Goal: Task Accomplishment & Management: Use online tool/utility

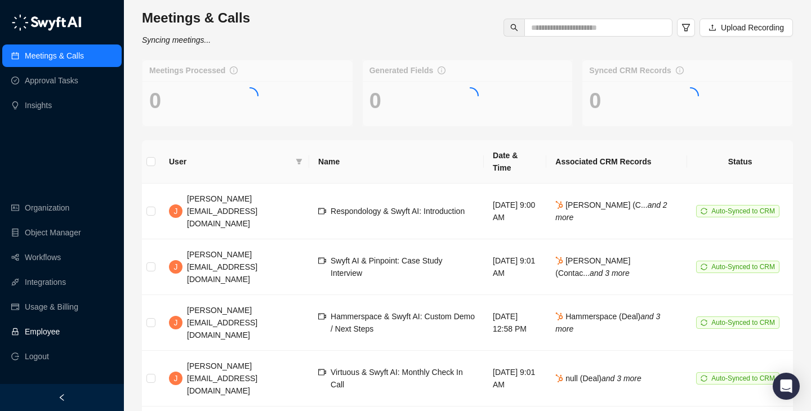
click at [60, 331] on link "Employee" at bounding box center [42, 331] width 35 height 23
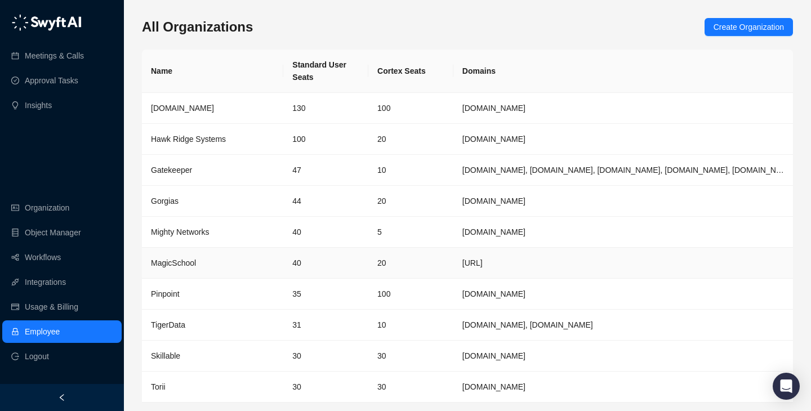
scroll to position [37, 0]
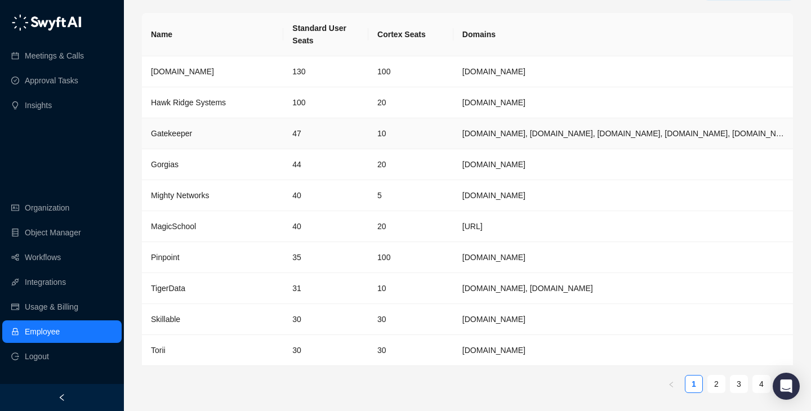
click at [425, 145] on td "10" at bounding box center [410, 133] width 85 height 31
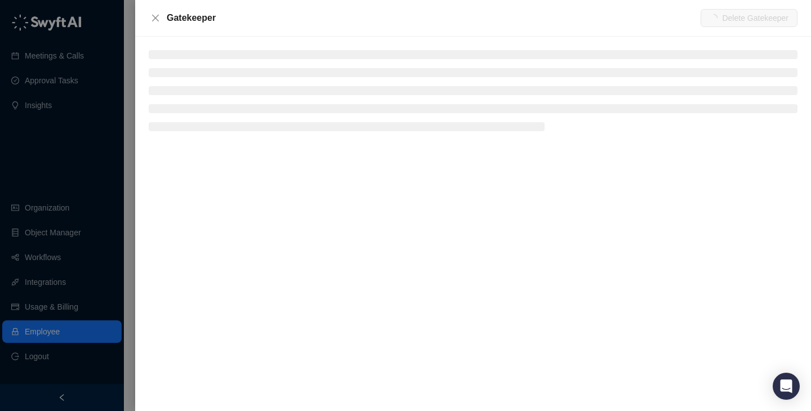
click at [209, 61] on ul at bounding box center [473, 90] width 649 height 81
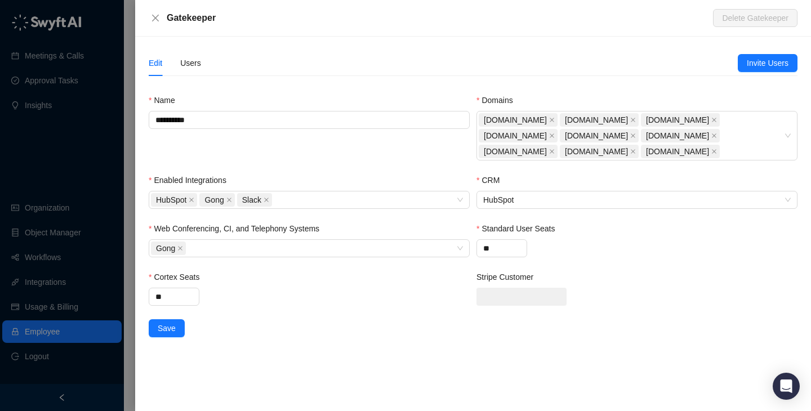
click at [196, 70] on div "Users" at bounding box center [190, 63] width 21 height 26
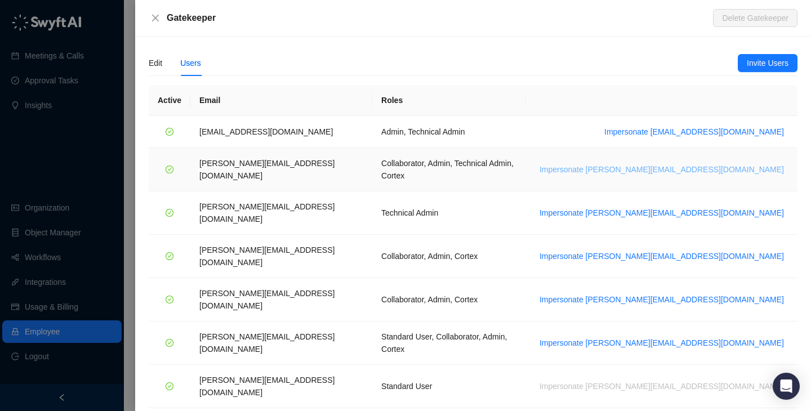
click at [702, 166] on span "Impersonate [PERSON_NAME][EMAIL_ADDRESS][DOMAIN_NAME]" at bounding box center [661, 169] width 244 height 12
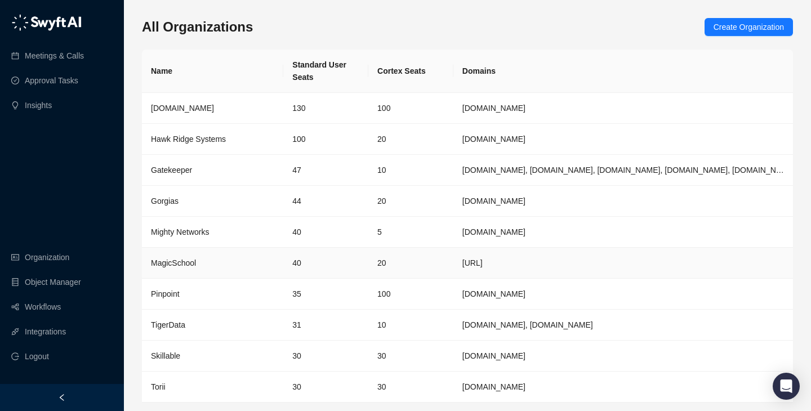
scroll to position [7, 0]
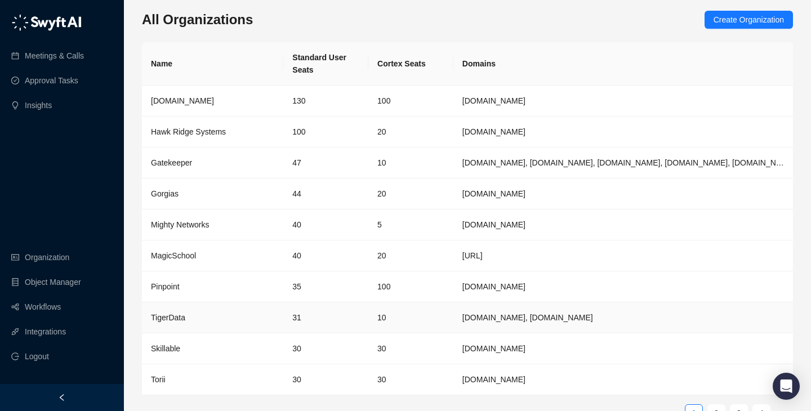
click at [293, 309] on td "31" at bounding box center [325, 317] width 85 height 31
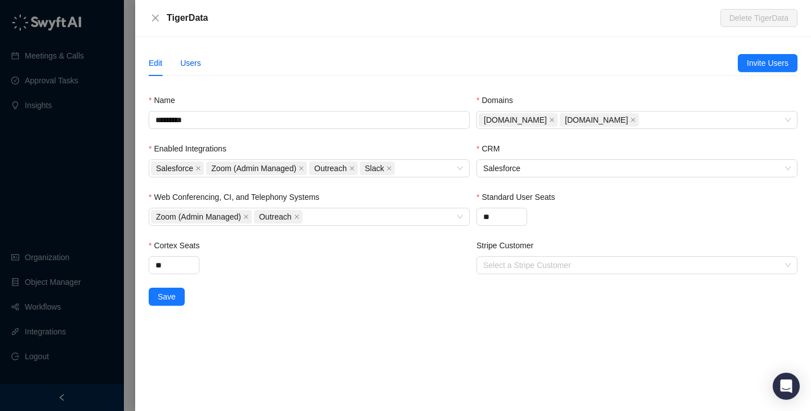
click at [190, 66] on div "Users" at bounding box center [190, 63] width 21 height 12
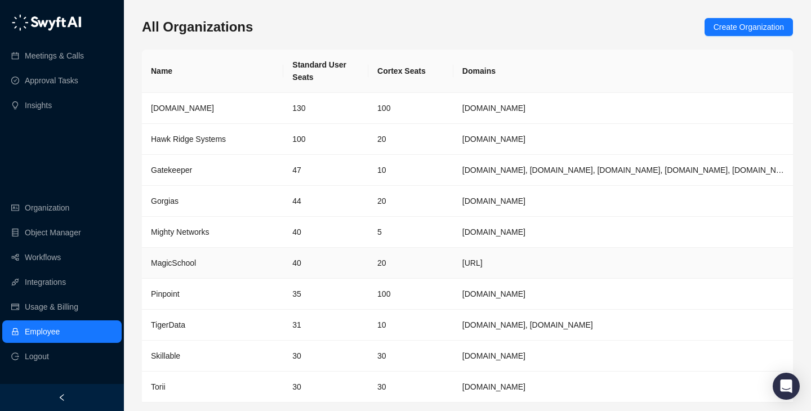
scroll to position [37, 0]
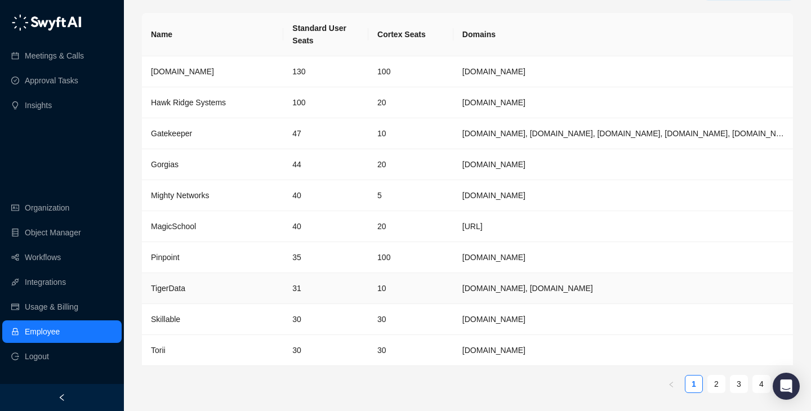
click at [299, 285] on td "31" at bounding box center [325, 288] width 85 height 31
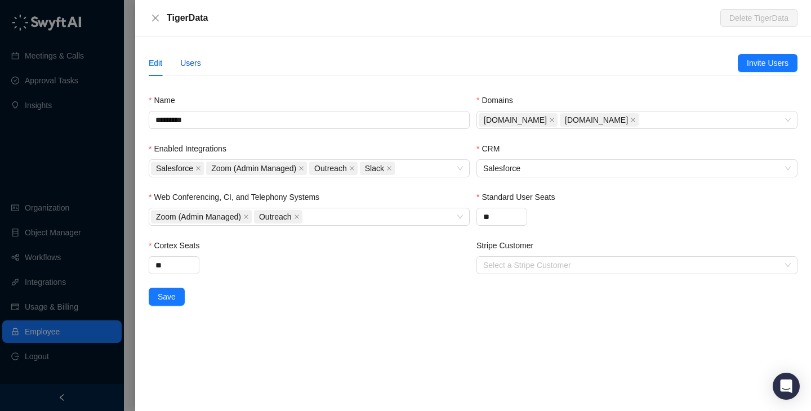
click at [197, 64] on div "Users" at bounding box center [190, 63] width 21 height 12
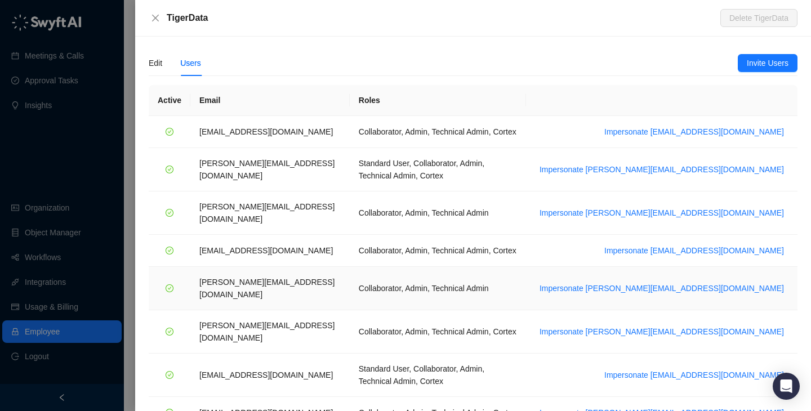
scroll to position [56, 0]
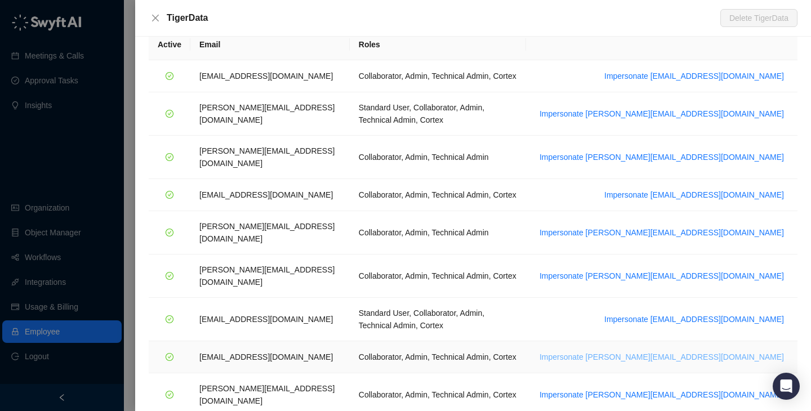
click at [750, 351] on span "Impersonate ssilverman@tigerdata.com" at bounding box center [661, 357] width 244 height 12
